Goal: Check status: Verify the current state of an ongoing process or item

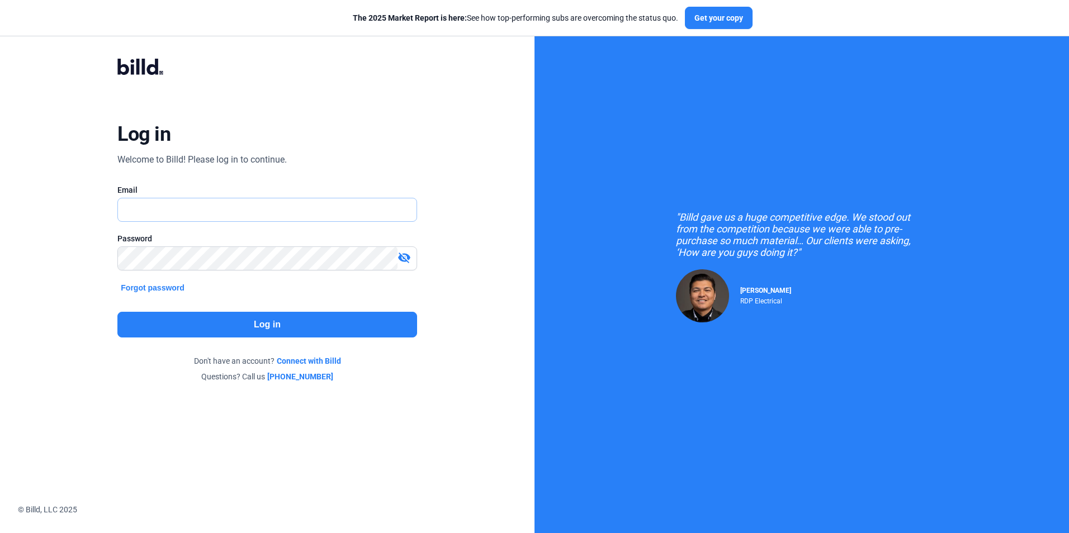
type input "[PERSON_NAME][EMAIL_ADDRESS][DOMAIN_NAME]"
click at [302, 324] on button "Log in" at bounding box center [266, 325] width 299 height 26
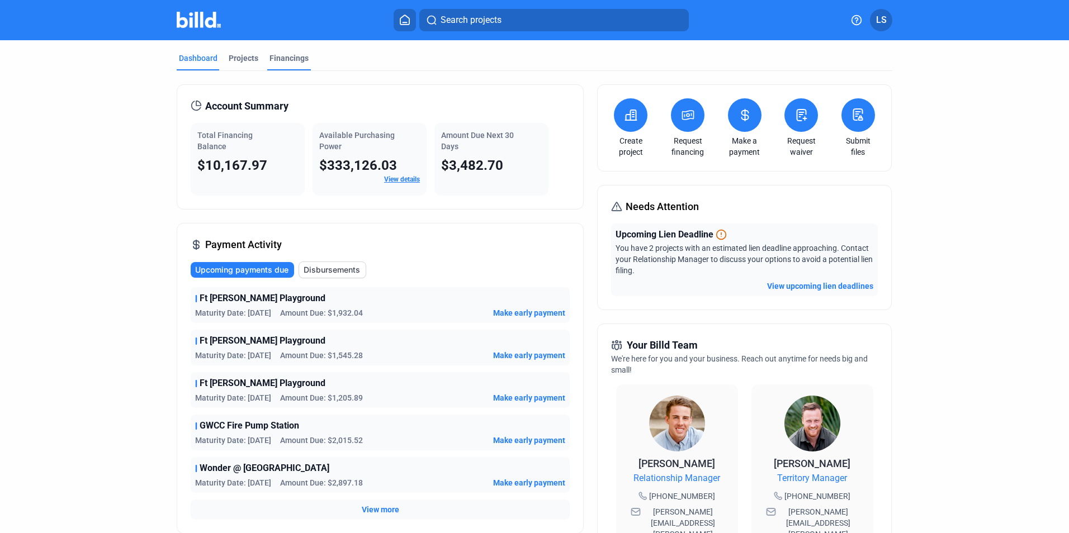
click at [281, 59] on div "Financings" at bounding box center [288, 58] width 39 height 11
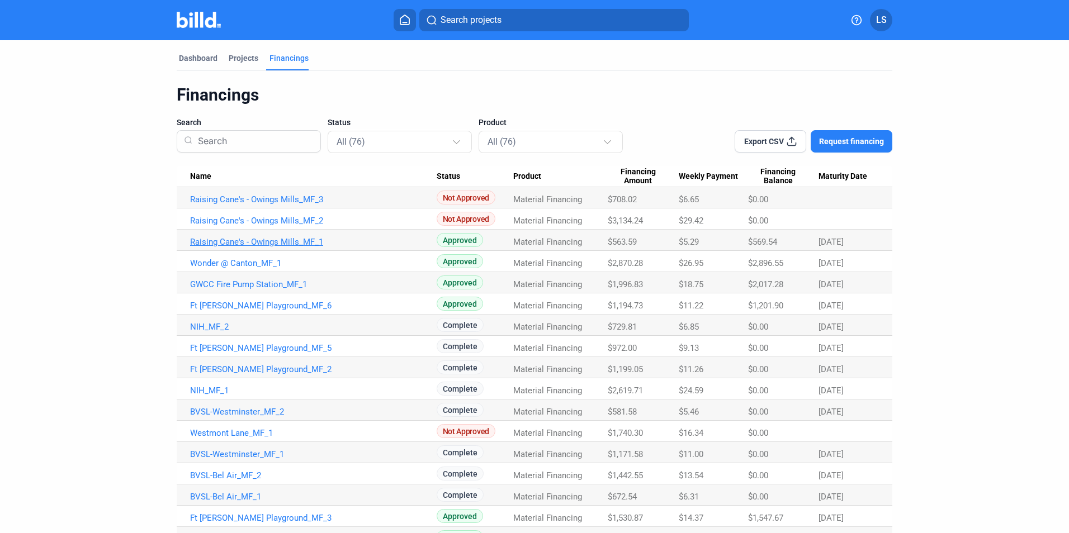
click at [269, 205] on link "Raising Cane's - Owings Mills_MF_1" at bounding box center [313, 200] width 246 height 10
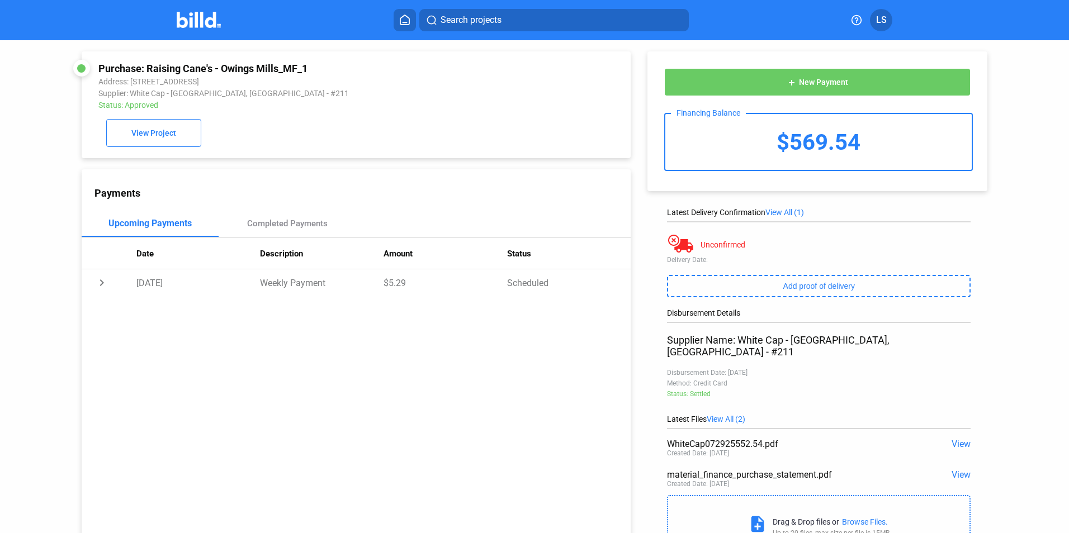
click at [956, 439] on span "View" at bounding box center [960, 444] width 19 height 11
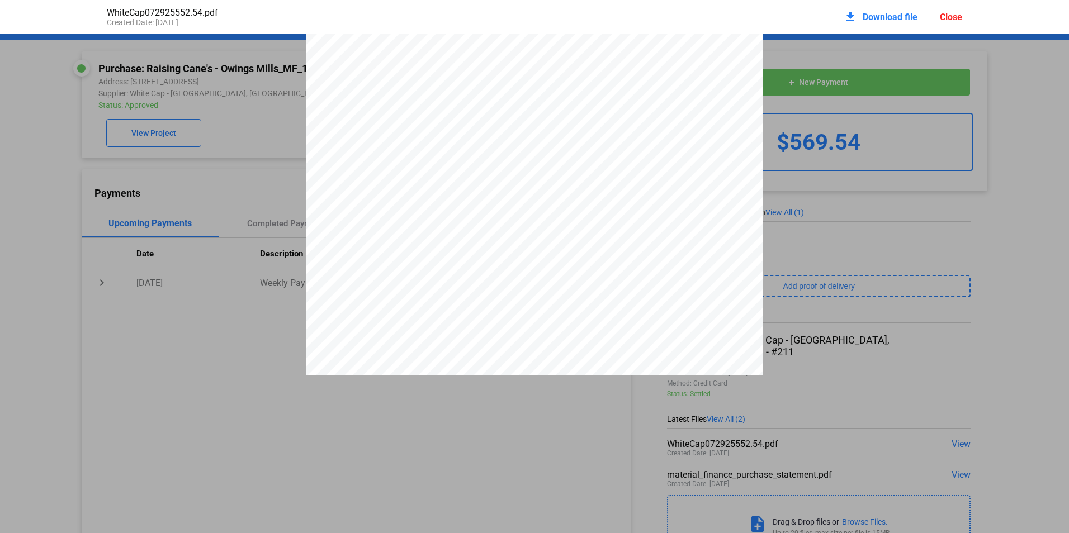
click at [948, 17] on div "Close" at bounding box center [951, 17] width 22 height 11
